Goal: Navigation & Orientation: Go to known website

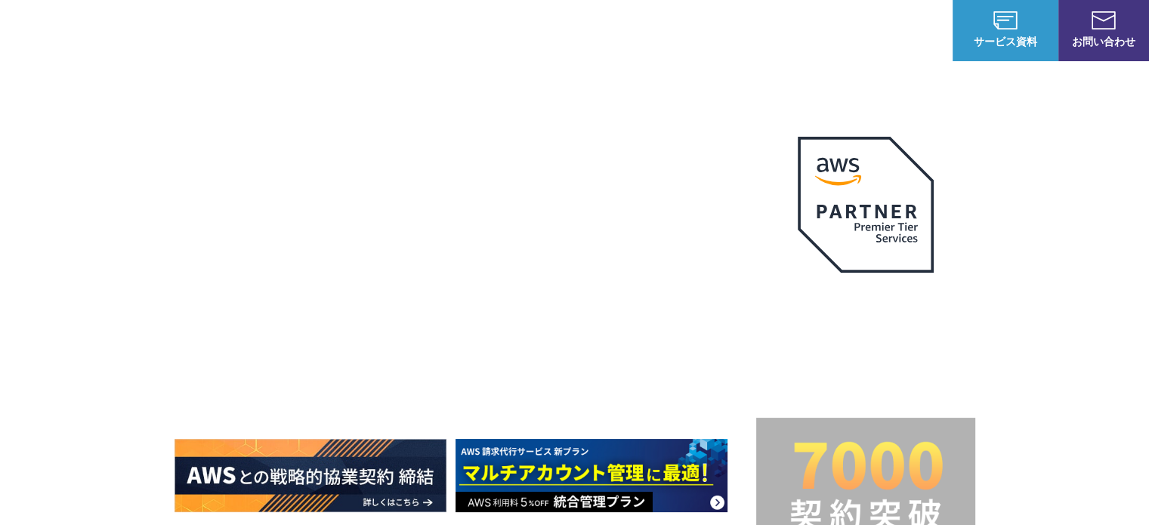
click at [996, 20] on img at bounding box center [1005, 20] width 24 height 18
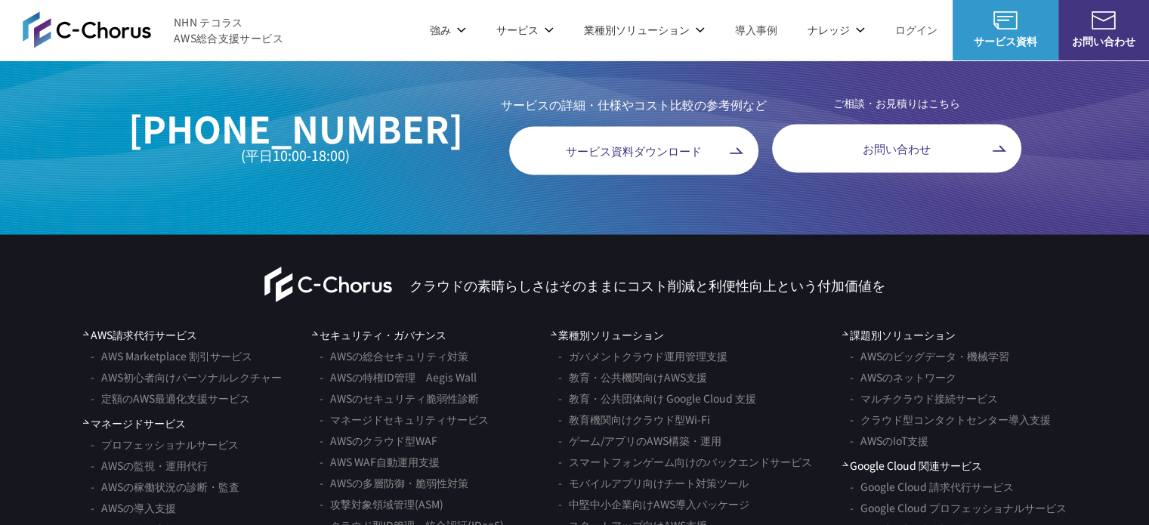
scroll to position [8762, 0]
